Goal: Use online tool/utility: Utilize a website feature to perform a specific function

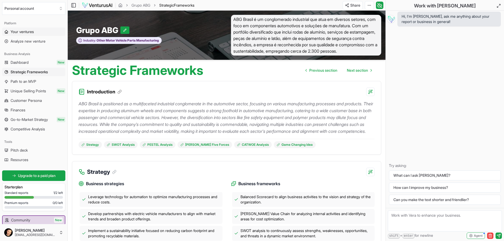
click at [20, 30] on span "Your ventures" at bounding box center [22, 31] width 23 height 5
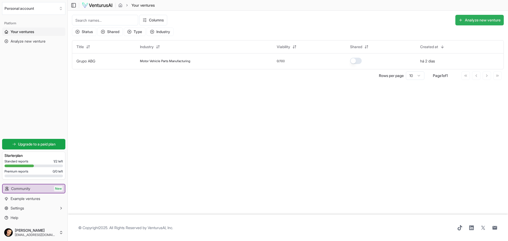
click at [481, 20] on button "Analyze new venture" at bounding box center [479, 20] width 48 height 11
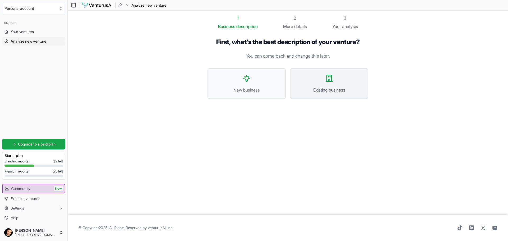
click at [309, 84] on button "Existing business" at bounding box center [329, 83] width 78 height 31
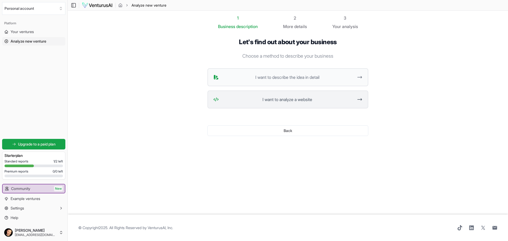
click at [269, 100] on span "I want to analyze a website" at bounding box center [287, 99] width 133 height 6
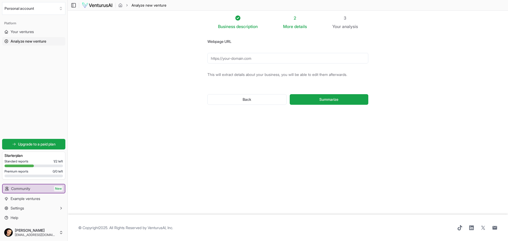
click at [238, 59] on input "Webpage URL" at bounding box center [287, 58] width 161 height 11
paste input "[URL][DOMAIN_NAME]"
type input "[URL][DOMAIN_NAME]"
click at [319, 97] on span "Summarize" at bounding box center [328, 99] width 19 height 5
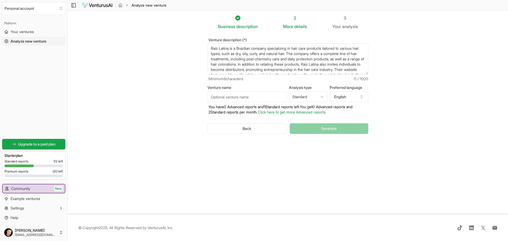
click at [245, 96] on input "Venture name" at bounding box center [246, 97] width 79 height 11
type input "Raiz Latina"
click at [356, 97] on button "English" at bounding box center [349, 97] width 39 height 11
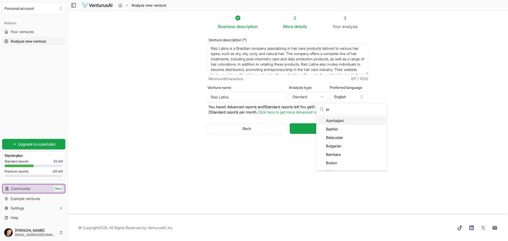
type input "b"
type input "portu"
click at [331, 118] on div "Portuguese" at bounding box center [352, 120] width 68 height 8
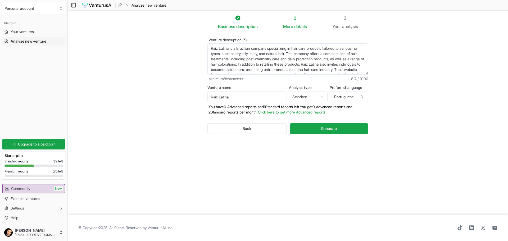
click at [317, 93] on html "We value your privacy We use cookies to enhance your browsing experience, serve…" at bounding box center [254, 120] width 508 height 241
click at [343, 113] on html "We value your privacy We use cookies to enhance your browsing experience, serve…" at bounding box center [254, 120] width 508 height 241
click at [328, 129] on span "Generate" at bounding box center [329, 128] width 16 height 5
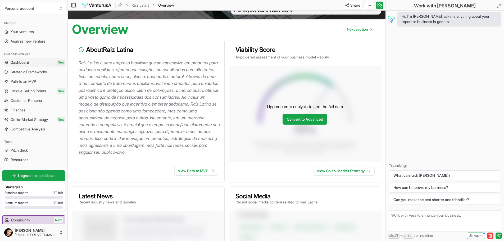
scroll to position [53, 0]
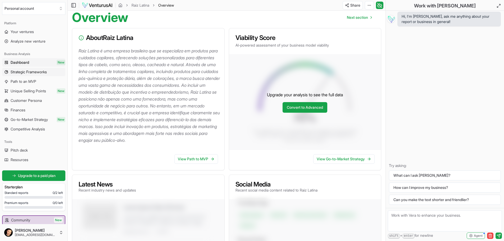
click at [34, 72] on span "Strategic Frameworks" at bounding box center [29, 71] width 36 height 5
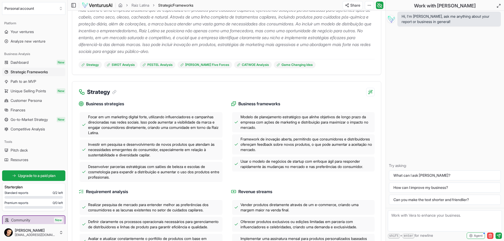
scroll to position [106, 0]
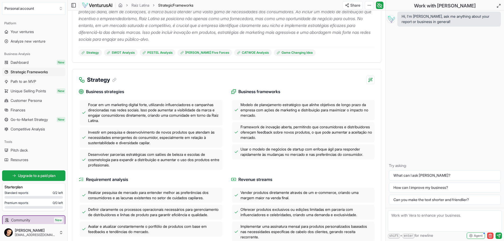
click at [137, 151] on div "Desenvolver parcerias estratégicas com salões de beleza e escolas de cosmetolog…" at bounding box center [151, 160] width 143 height 20
click at [16, 117] on link "Go-to-Market Strategy New" at bounding box center [33, 119] width 63 height 8
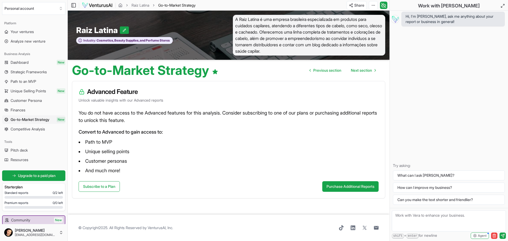
click at [18, 83] on span "Path to an MVP" at bounding box center [24, 81] width 26 height 5
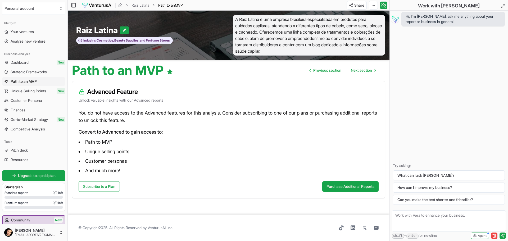
click at [26, 90] on span "Unique Selling Points" at bounding box center [28, 90] width 35 height 5
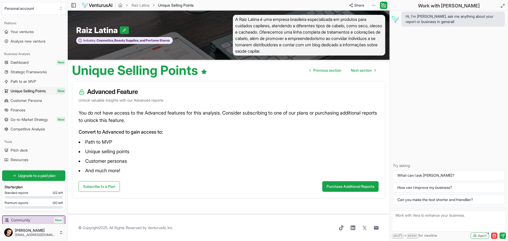
click at [26, 90] on span "Unique Selling Points" at bounding box center [28, 90] width 35 height 5
click at [28, 117] on span "Go-to-Market Strategy" at bounding box center [29, 119] width 37 height 5
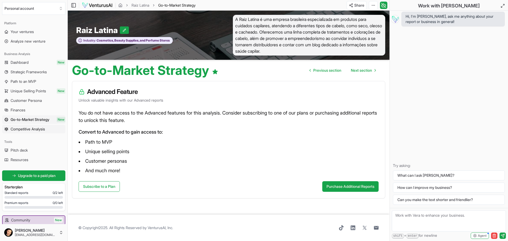
click at [20, 128] on span "Competitive Analysis" at bounding box center [28, 128] width 34 height 5
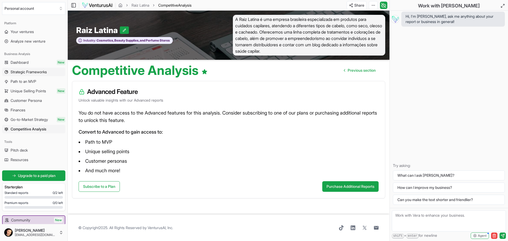
click at [12, 72] on span "Strategic Frameworks" at bounding box center [29, 71] width 36 height 5
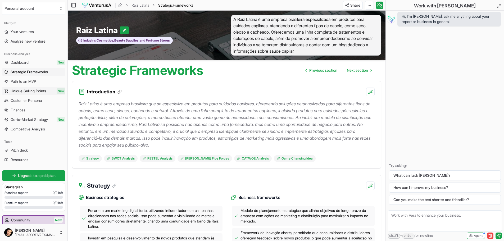
click at [22, 88] on link "Unique Selling Points New" at bounding box center [33, 91] width 63 height 8
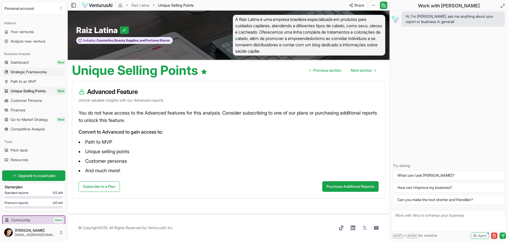
click at [30, 71] on span "Strategic Frameworks" at bounding box center [29, 71] width 36 height 5
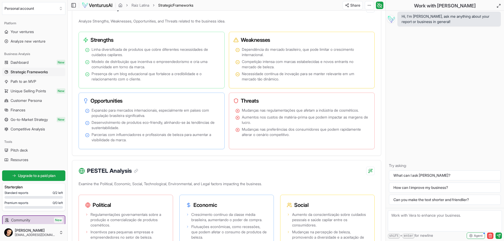
scroll to position [361, 0]
click at [8, 107] on link "Finances" at bounding box center [33, 110] width 63 height 8
